Goal: Book appointment/travel/reservation

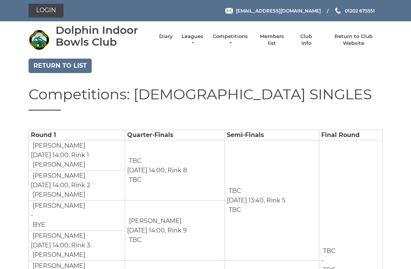
click at [170, 40] on link "Diary" at bounding box center [166, 36] width 14 height 7
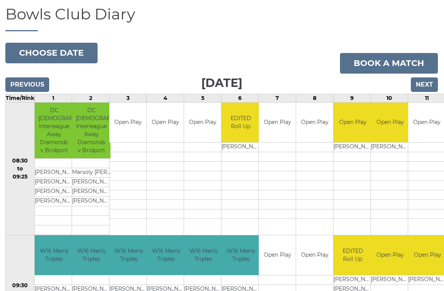
scroll to position [44, 0]
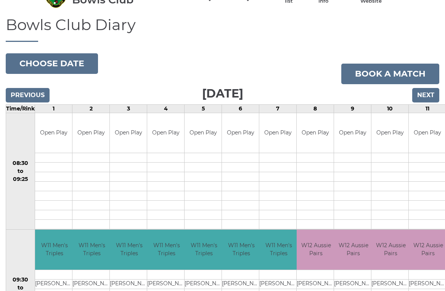
click at [427, 141] on td "Open Play" at bounding box center [426, 133] width 37 height 40
click at [430, 98] on input "Next" at bounding box center [425, 95] width 27 height 14
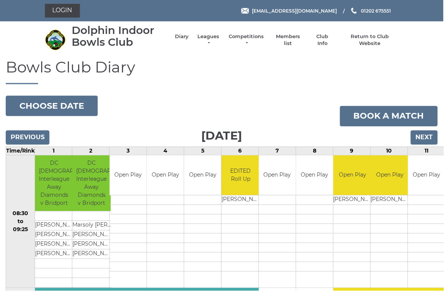
click at [432, 137] on input "Next" at bounding box center [424, 137] width 27 height 14
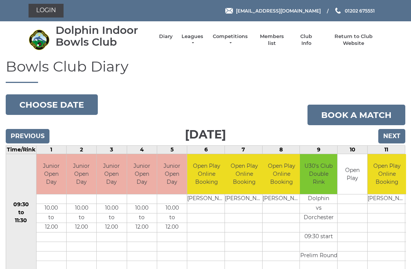
click at [394, 138] on input "Next" at bounding box center [392, 136] width 27 height 14
